Goal: Information Seeking & Learning: Learn about a topic

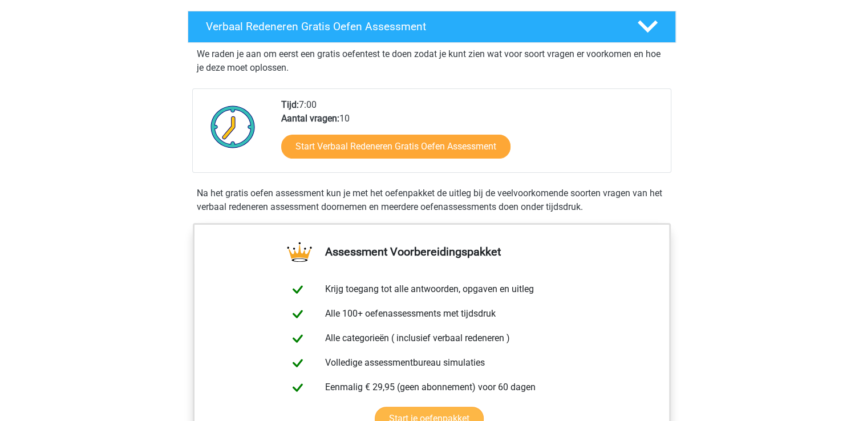
scroll to position [171, 0]
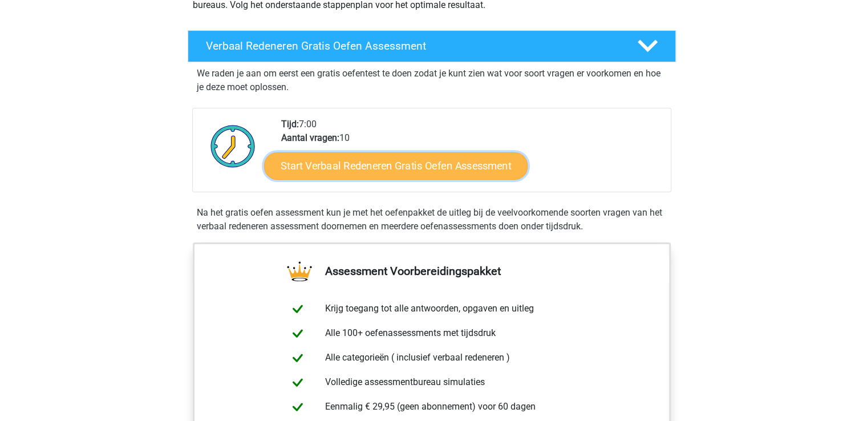
click at [399, 168] on link "Start Verbaal Redeneren Gratis Oefen Assessment" at bounding box center [396, 165] width 264 height 27
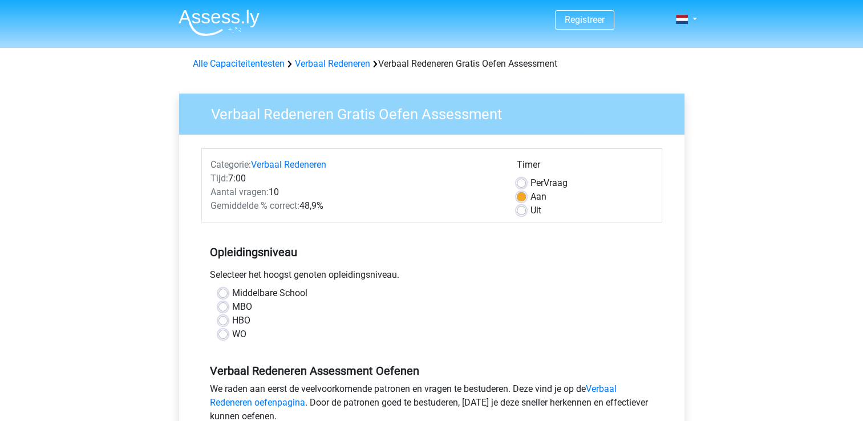
click at [250, 294] on label "Middelbare School" at bounding box center [269, 293] width 75 height 14
click at [228, 294] on input "Middelbare School" at bounding box center [222, 291] width 9 height 11
radio input "true"
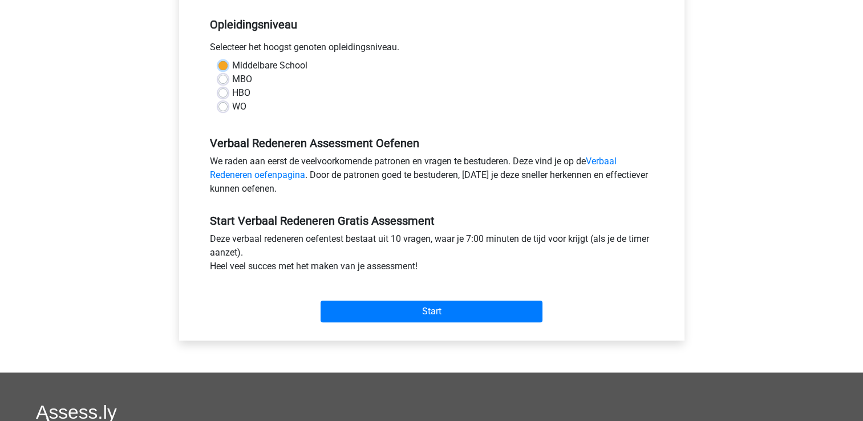
scroll to position [228, 0]
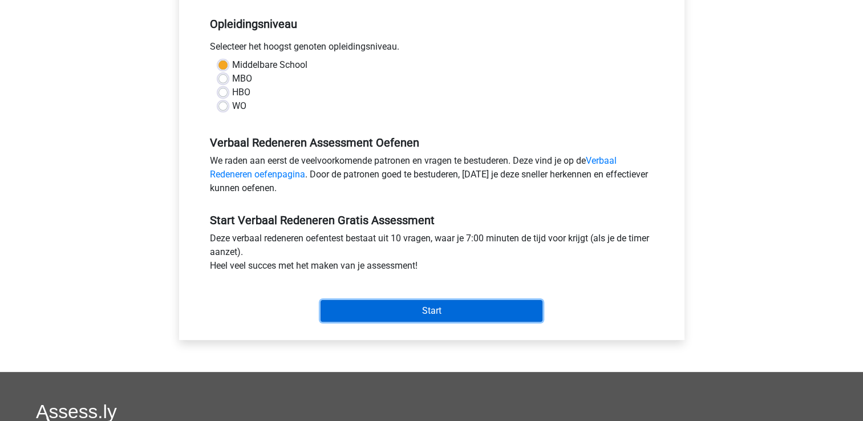
click at [343, 309] on input "Start" at bounding box center [432, 311] width 222 height 22
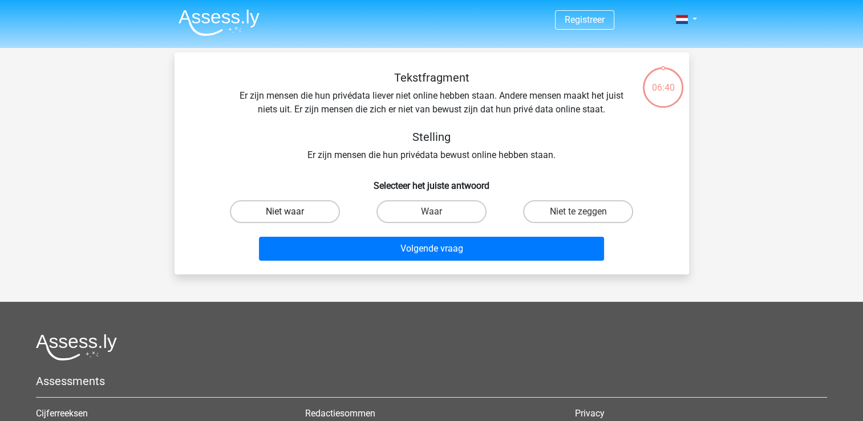
click at [280, 218] on label "Niet waar" at bounding box center [285, 211] width 110 height 23
click at [285, 218] on input "Niet waar" at bounding box center [288, 215] width 7 height 7
radio input "true"
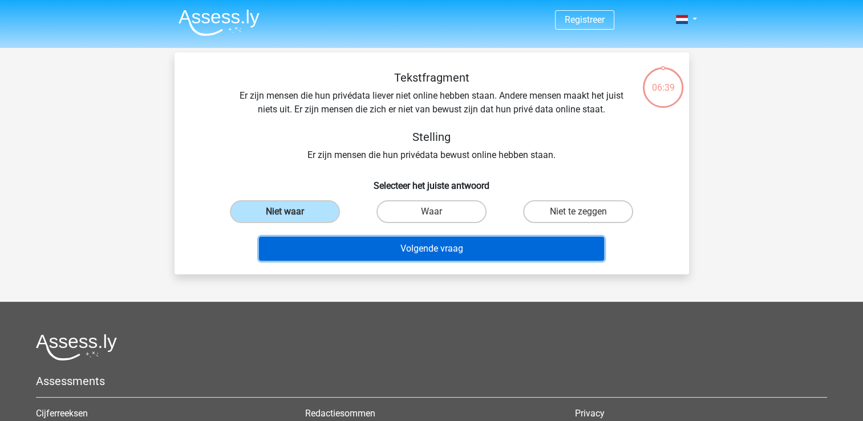
click at [353, 241] on button "Volgende vraag" at bounding box center [431, 249] width 345 height 24
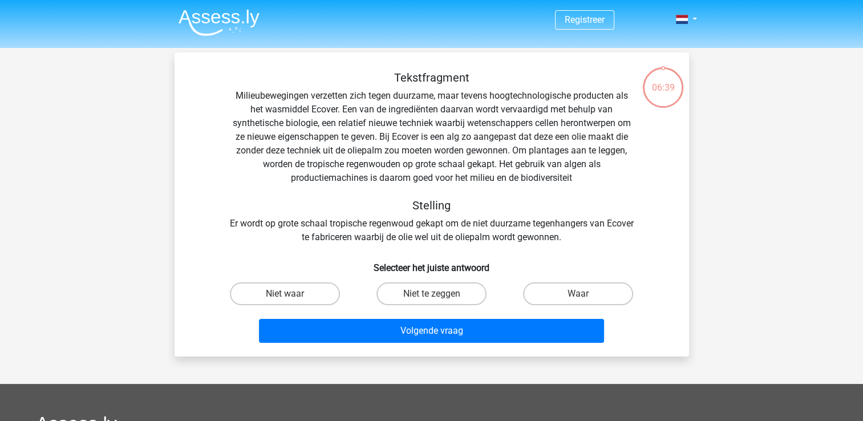
scroll to position [52, 0]
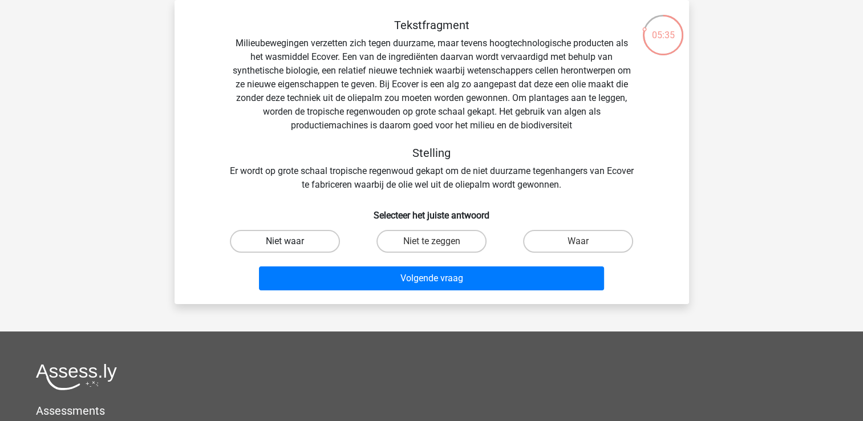
click at [313, 240] on label "Niet waar" at bounding box center [285, 241] width 110 height 23
click at [292, 241] on input "Niet waar" at bounding box center [288, 244] width 7 height 7
radio input "true"
click at [350, 262] on div "Volgende vraag" at bounding box center [432, 276] width 478 height 38
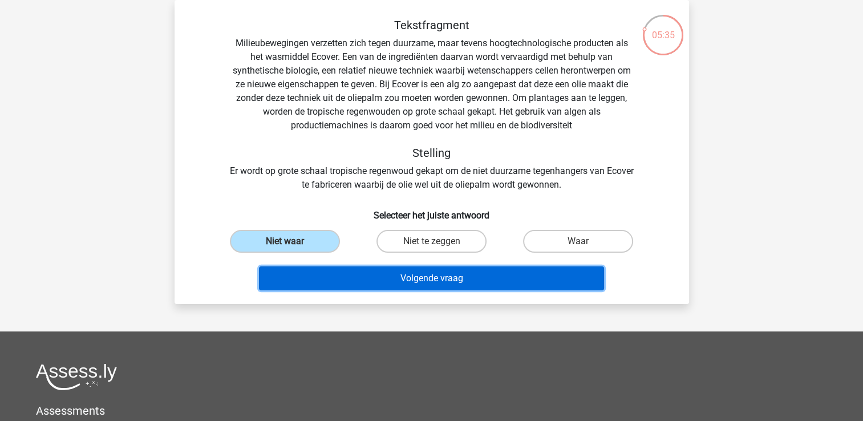
click at [366, 277] on button "Volgende vraag" at bounding box center [431, 278] width 345 height 24
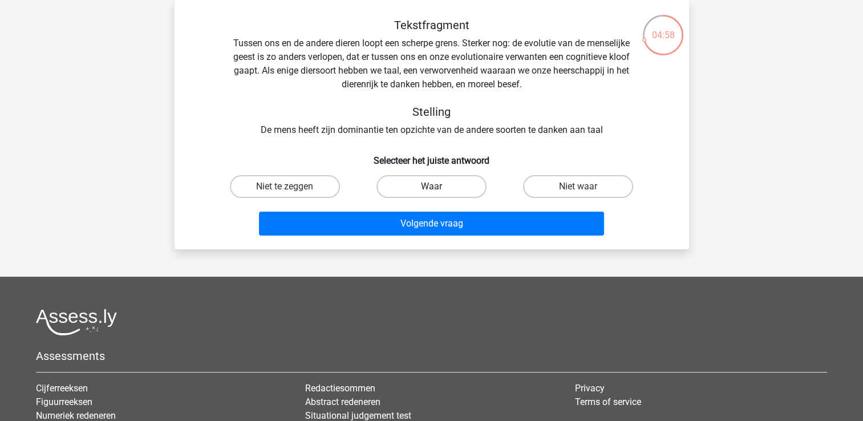
click at [400, 189] on label "Waar" at bounding box center [432, 186] width 110 height 23
click at [431, 189] on input "Waar" at bounding box center [434, 190] width 7 height 7
radio input "true"
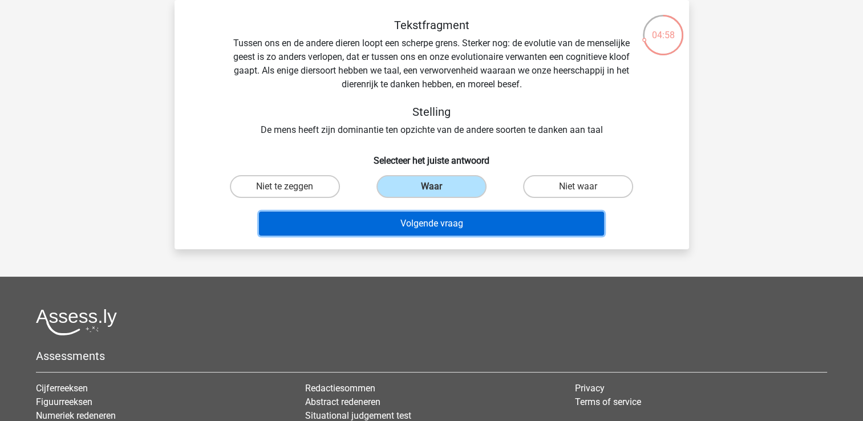
click at [404, 225] on button "Volgende vraag" at bounding box center [431, 224] width 345 height 24
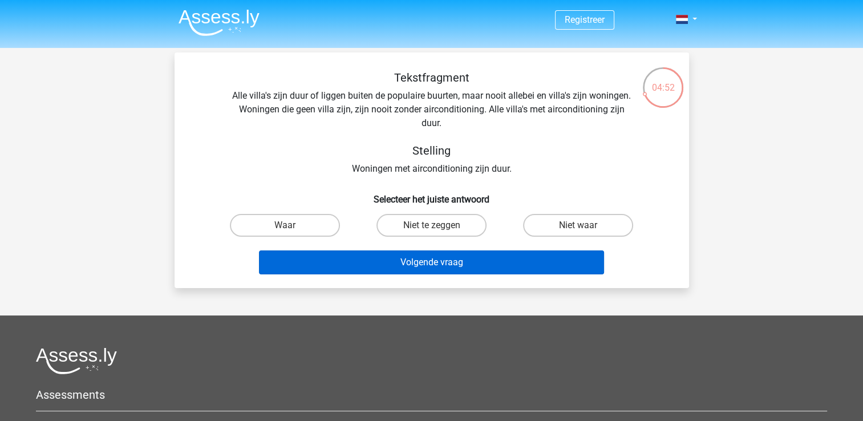
scroll to position [0, 0]
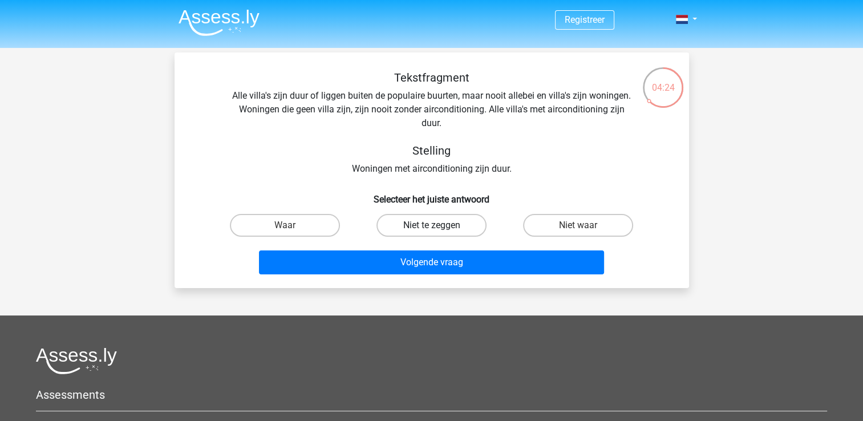
click at [456, 230] on label "Niet te zeggen" at bounding box center [432, 225] width 110 height 23
click at [439, 230] on input "Niet te zeggen" at bounding box center [434, 228] width 7 height 7
radio input "true"
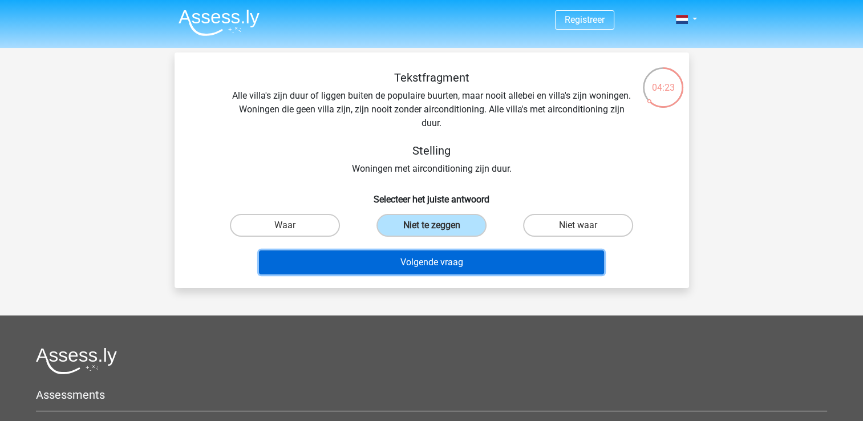
click at [456, 250] on button "Volgende vraag" at bounding box center [431, 262] width 345 height 24
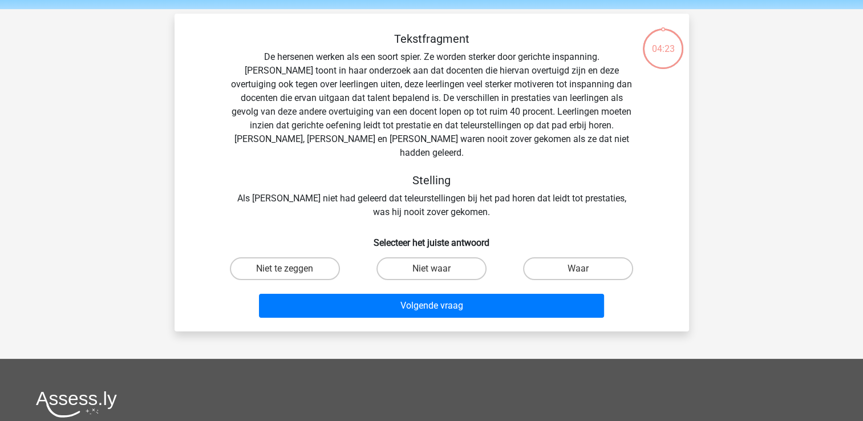
scroll to position [52, 0]
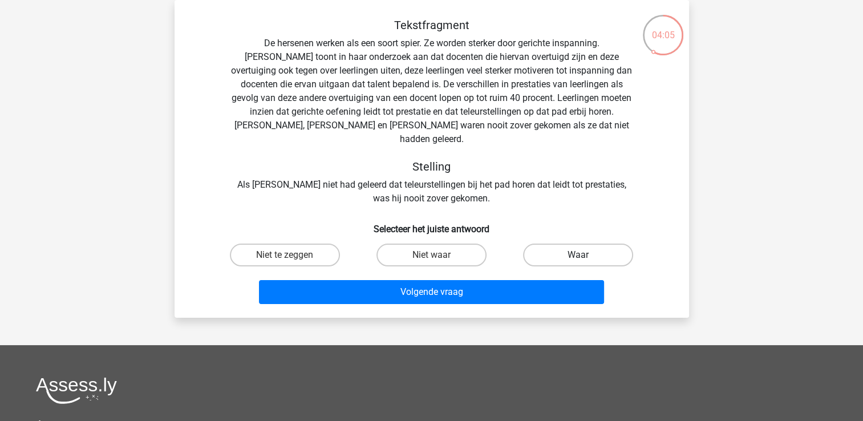
click at [541, 246] on label "Waar" at bounding box center [578, 255] width 110 height 23
click at [578, 255] on input "Waar" at bounding box center [581, 258] width 7 height 7
radio input "true"
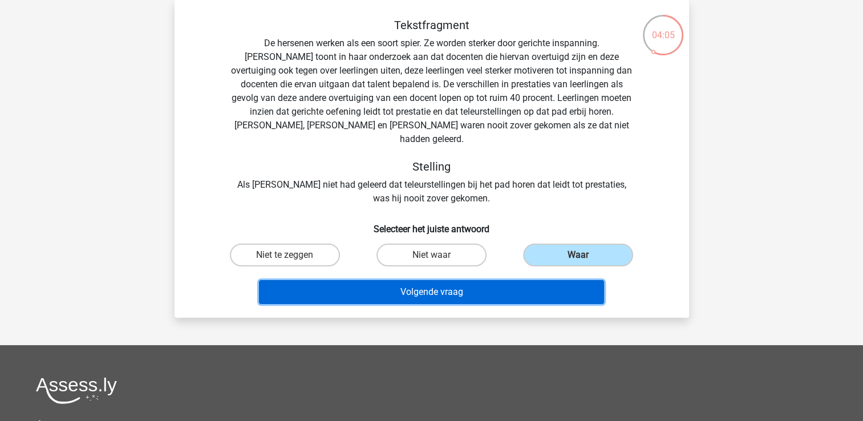
click at [525, 280] on button "Volgende vraag" at bounding box center [431, 292] width 345 height 24
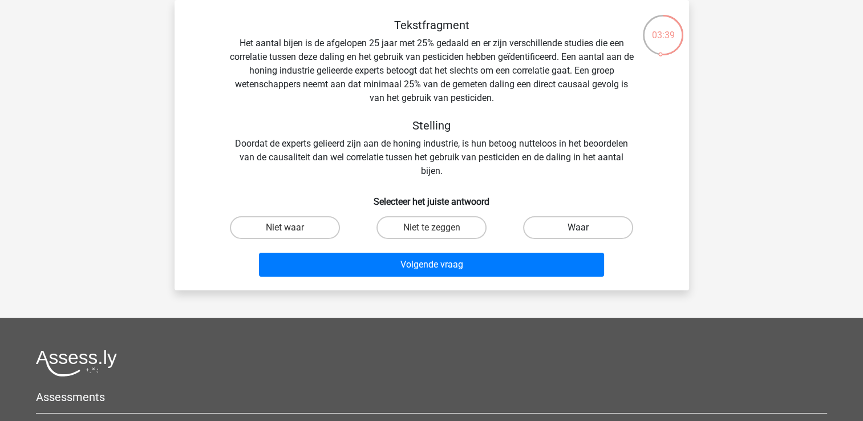
click at [568, 225] on label "Waar" at bounding box center [578, 227] width 110 height 23
click at [578, 228] on input "Waar" at bounding box center [581, 231] width 7 height 7
radio input "true"
click at [519, 241] on div "Waar" at bounding box center [578, 228] width 147 height 32
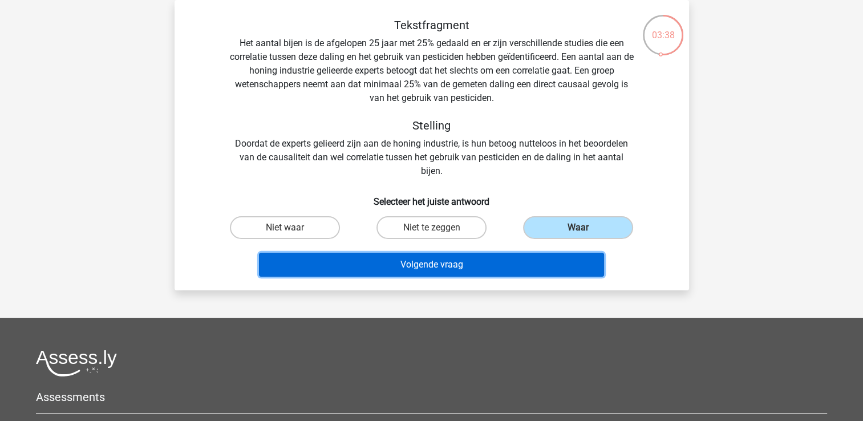
click at [516, 254] on button "Volgende vraag" at bounding box center [431, 265] width 345 height 24
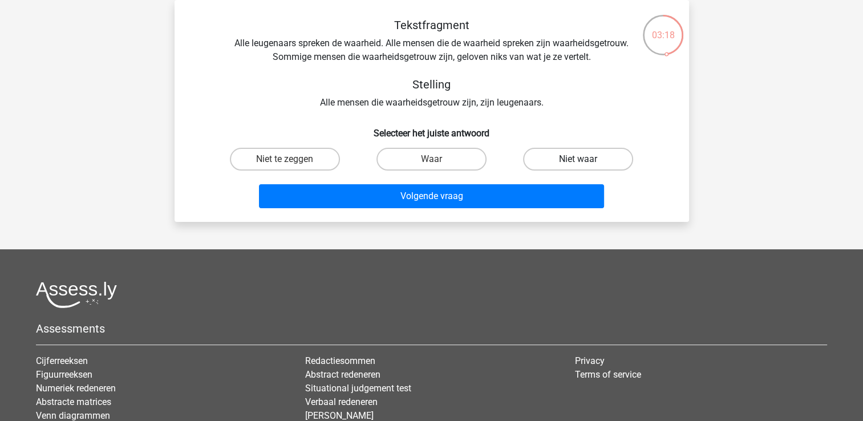
click at [552, 152] on label "Niet waar" at bounding box center [578, 159] width 110 height 23
click at [578, 159] on input "Niet waar" at bounding box center [581, 162] width 7 height 7
radio input "true"
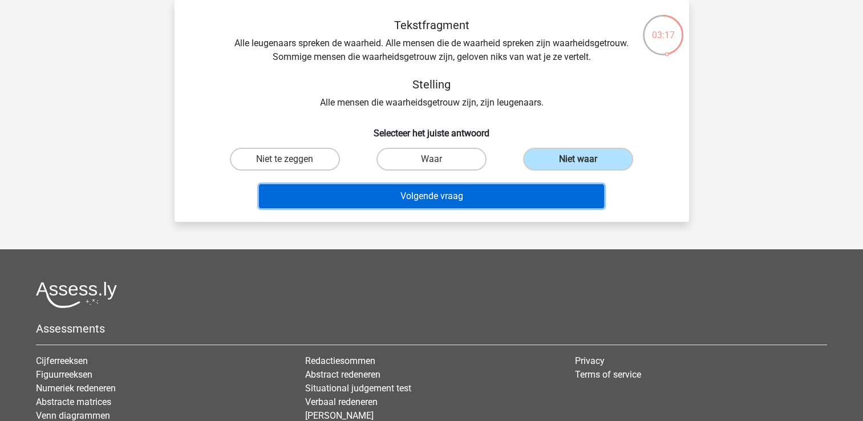
click at [513, 194] on button "Volgende vraag" at bounding box center [431, 196] width 345 height 24
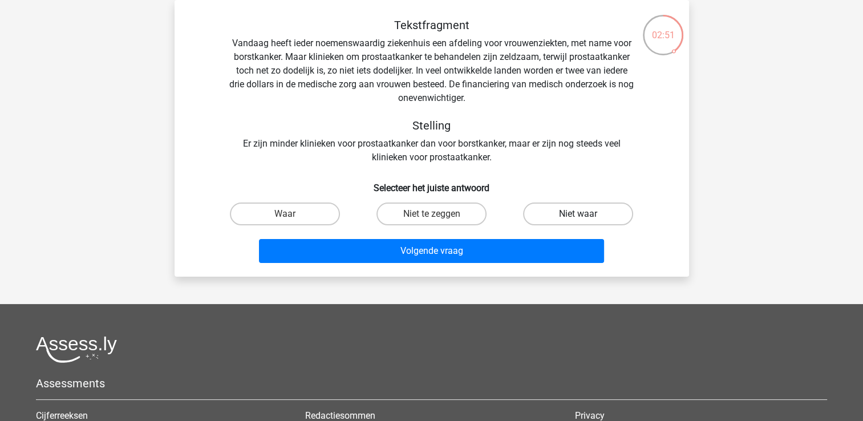
click at [529, 216] on label "Niet waar" at bounding box center [578, 214] width 110 height 23
click at [578, 216] on input "Niet waar" at bounding box center [581, 217] width 7 height 7
radio input "true"
click at [519, 236] on div "Volgende vraag" at bounding box center [432, 249] width 478 height 38
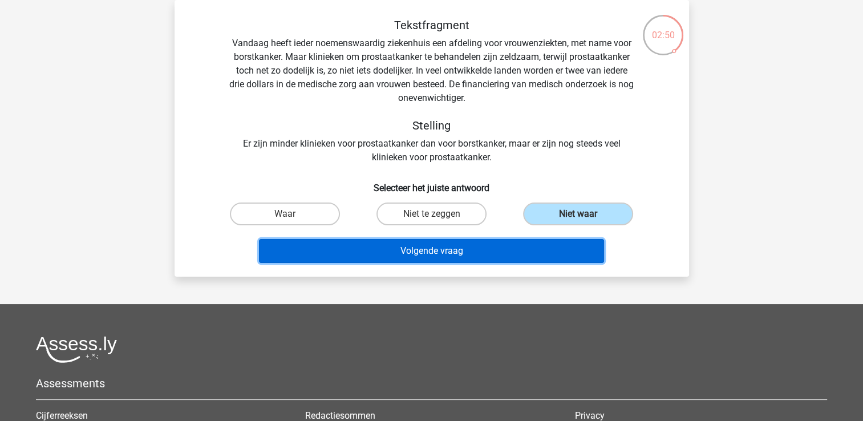
click at [523, 248] on button "Volgende vraag" at bounding box center [431, 251] width 345 height 24
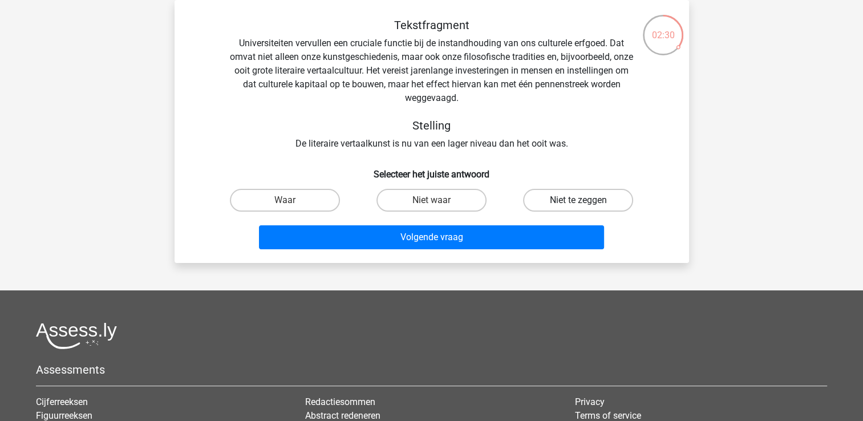
click at [552, 207] on label "Niet te zeggen" at bounding box center [578, 200] width 110 height 23
click at [578, 207] on input "Niet te zeggen" at bounding box center [581, 203] width 7 height 7
radio input "true"
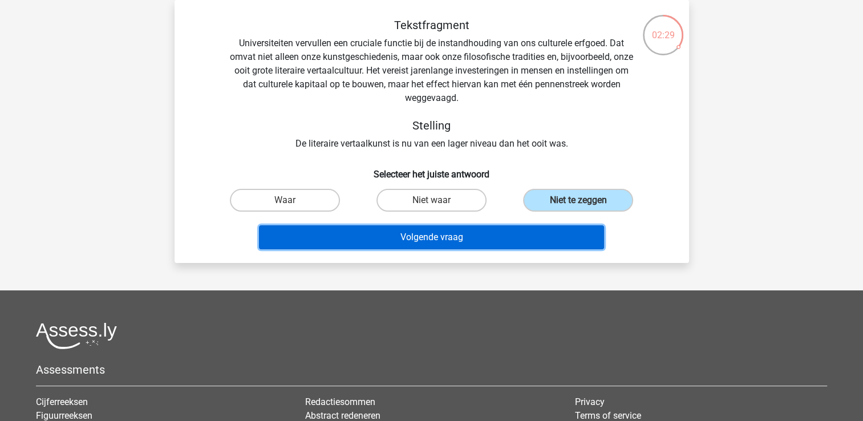
click at [526, 227] on button "Volgende vraag" at bounding box center [431, 237] width 345 height 24
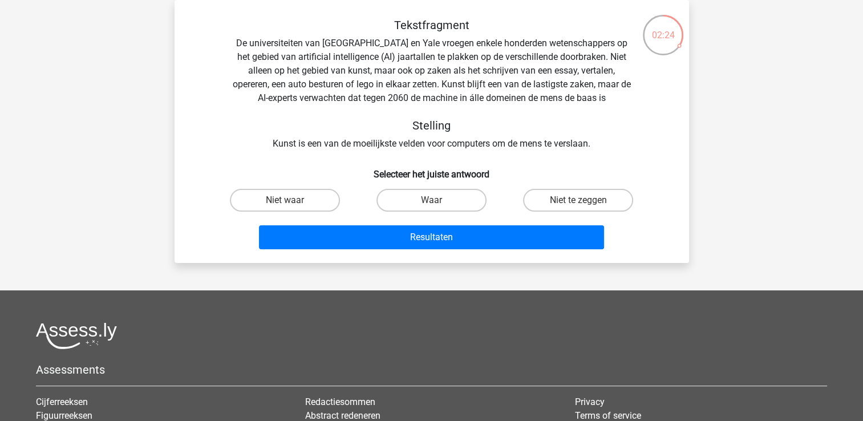
click at [679, 47] on div "02:24" at bounding box center [663, 26] width 43 height 43
click at [420, 200] on label "Waar" at bounding box center [432, 200] width 110 height 23
click at [431, 200] on input "Waar" at bounding box center [434, 203] width 7 height 7
radio input "true"
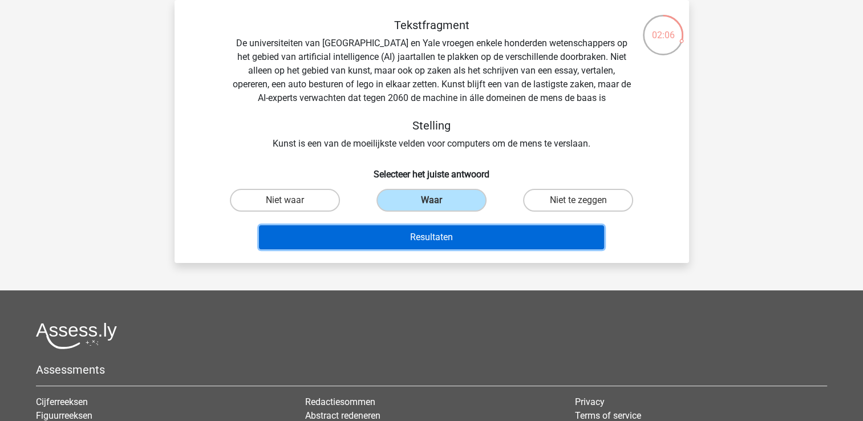
click at [442, 236] on button "Resultaten" at bounding box center [431, 237] width 345 height 24
